Goal: Information Seeking & Learning: Understand process/instructions

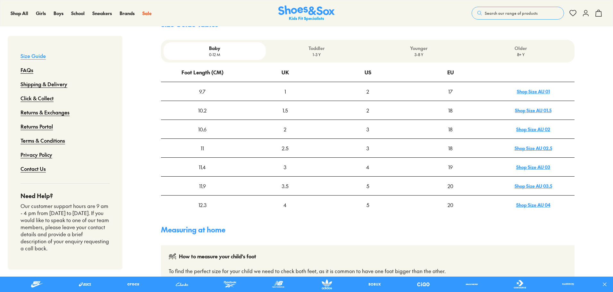
scroll to position [192, 0]
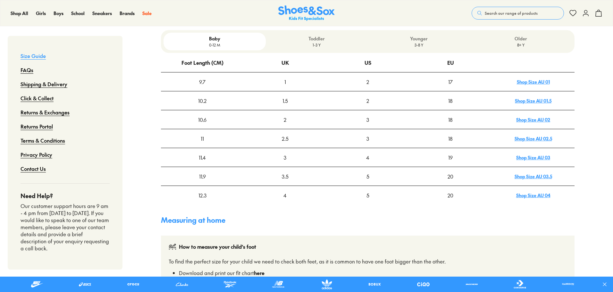
click at [410, 42] on p "3-8 Y" at bounding box center [418, 45] width 97 height 6
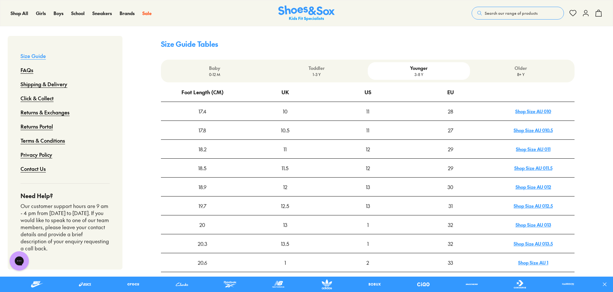
scroll to position [160, 0]
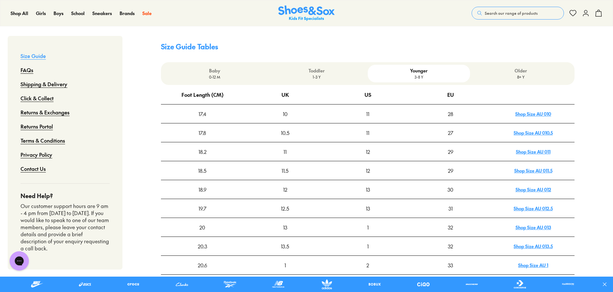
click at [526, 78] on p "8+ Y" at bounding box center [521, 77] width 97 height 6
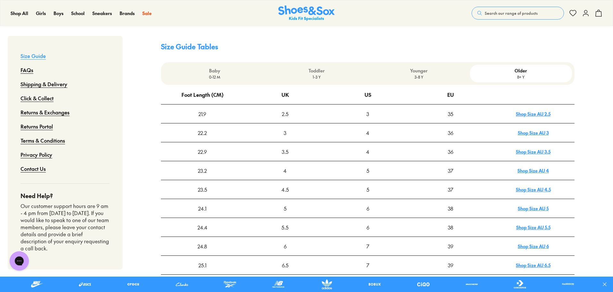
click at [407, 72] on p "Younger" at bounding box center [418, 70] width 97 height 7
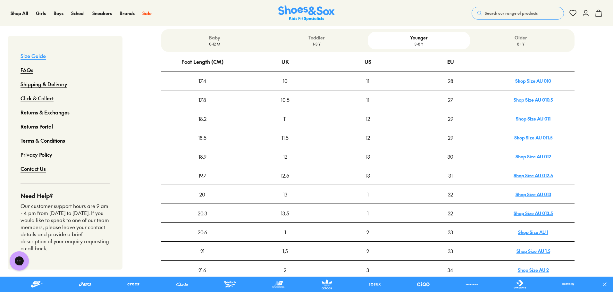
scroll to position [224, 0]
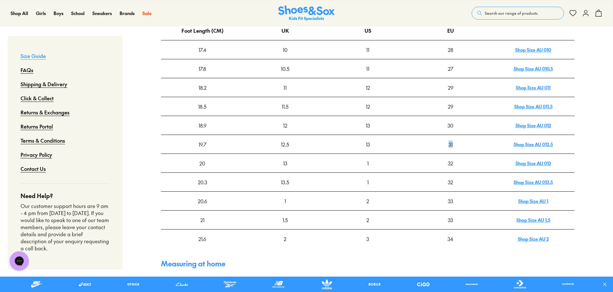
drag, startPoint x: 461, startPoint y: 146, endPoint x: 388, endPoint y: 143, distance: 73.8
click at [388, 145] on tr "19.7 12.5 13 31 Shop Size AU 012.5" at bounding box center [368, 144] width 414 height 19
click at [388, 143] on div "13" at bounding box center [368, 144] width 82 height 18
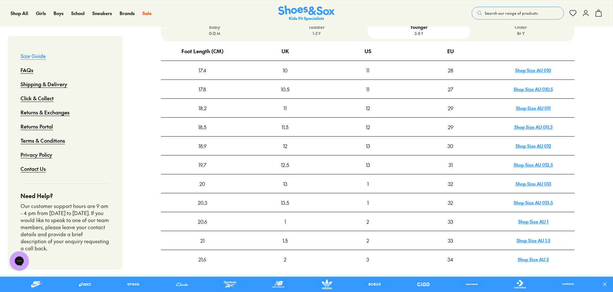
scroll to position [192, 0]
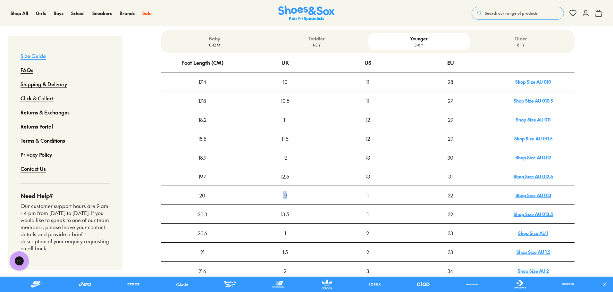
drag, startPoint x: 278, startPoint y: 199, endPoint x: 289, endPoint y: 199, distance: 10.9
click at [289, 199] on div "13" at bounding box center [285, 195] width 82 height 18
drag, startPoint x: 291, startPoint y: 198, endPoint x: 470, endPoint y: 192, distance: 178.7
click at [470, 192] on tr "20 13 1 32 Shop Size AU 013" at bounding box center [368, 195] width 414 height 19
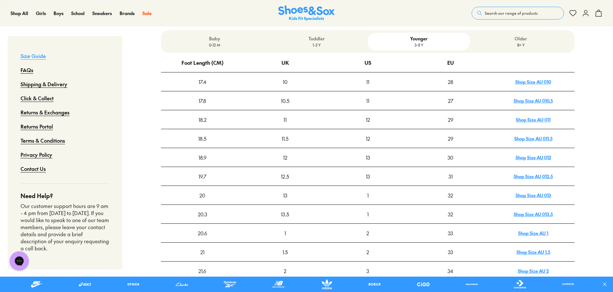
click at [375, 184] on div "13" at bounding box center [368, 176] width 82 height 18
click at [341, 41] on p "Toddler" at bounding box center [316, 38] width 97 height 7
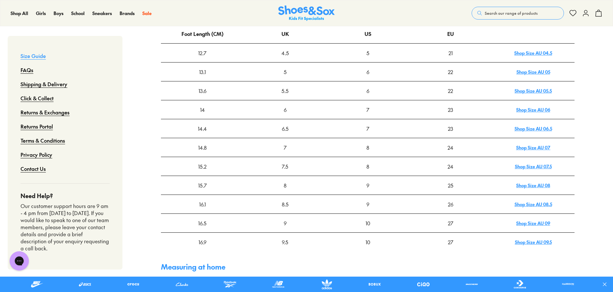
scroll to position [257, 0]
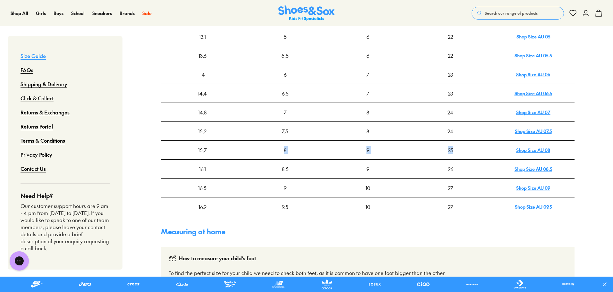
drag, startPoint x: 470, startPoint y: 146, endPoint x: 268, endPoint y: 151, distance: 202.1
click at [268, 151] on tr "15.7 8 9 25 Shop Size AU 08" at bounding box center [368, 150] width 414 height 19
click at [269, 147] on div "8" at bounding box center [285, 150] width 82 height 18
